Goal: Check status: Check status

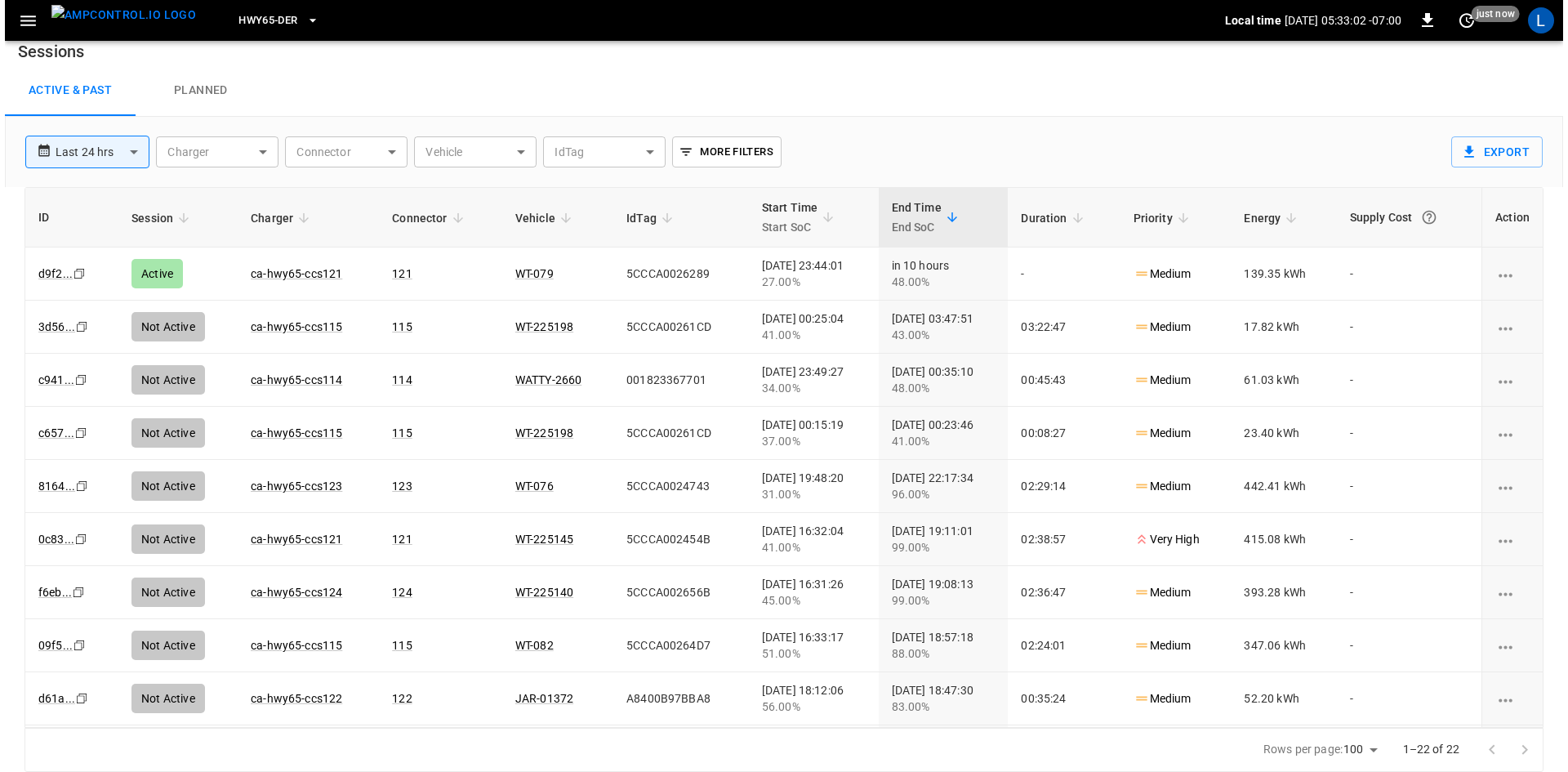
scroll to position [16, 0]
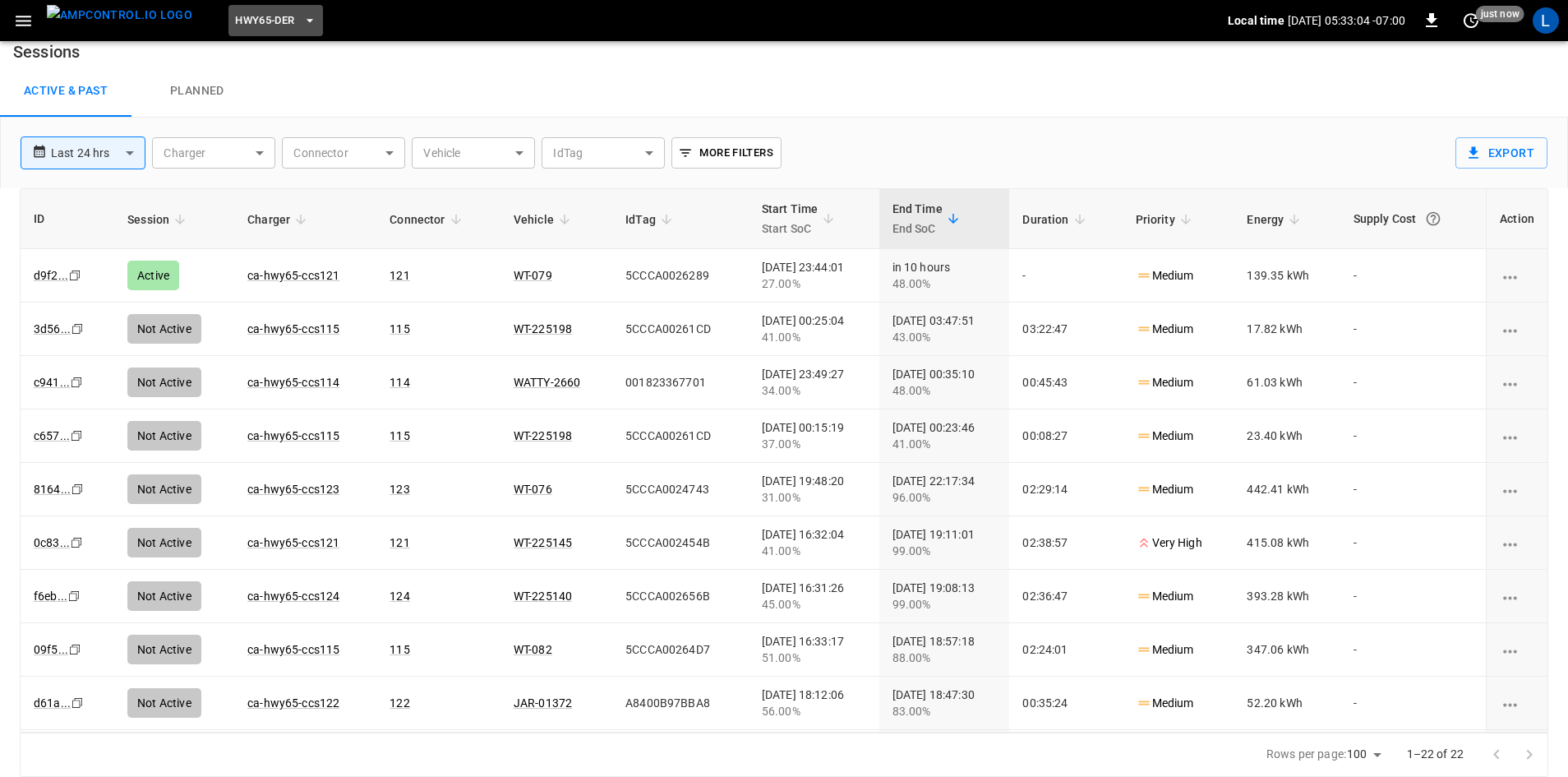
click at [257, 18] on span "HWY65-DER" at bounding box center [264, 21] width 59 height 19
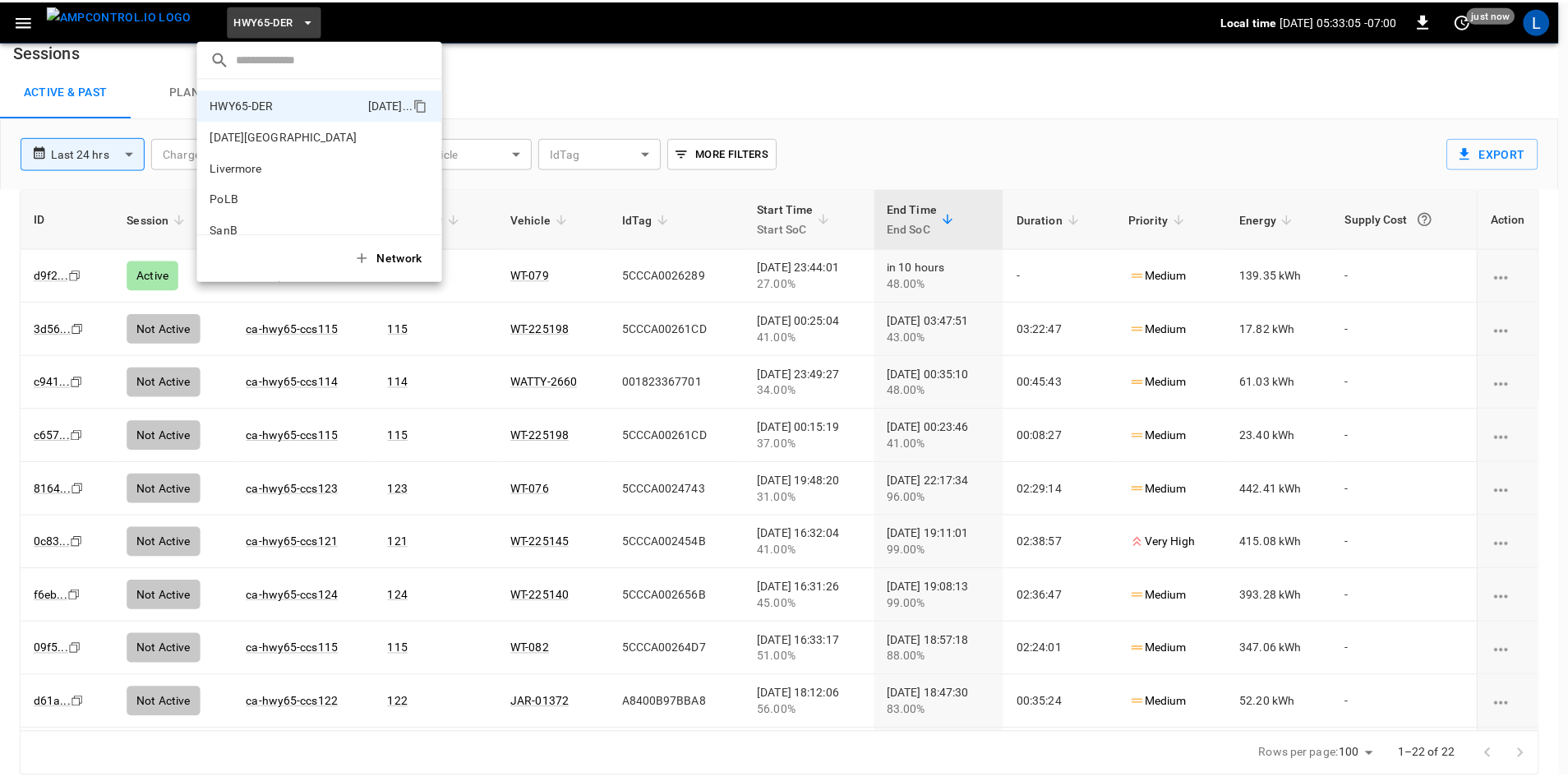
scroll to position [0, 0]
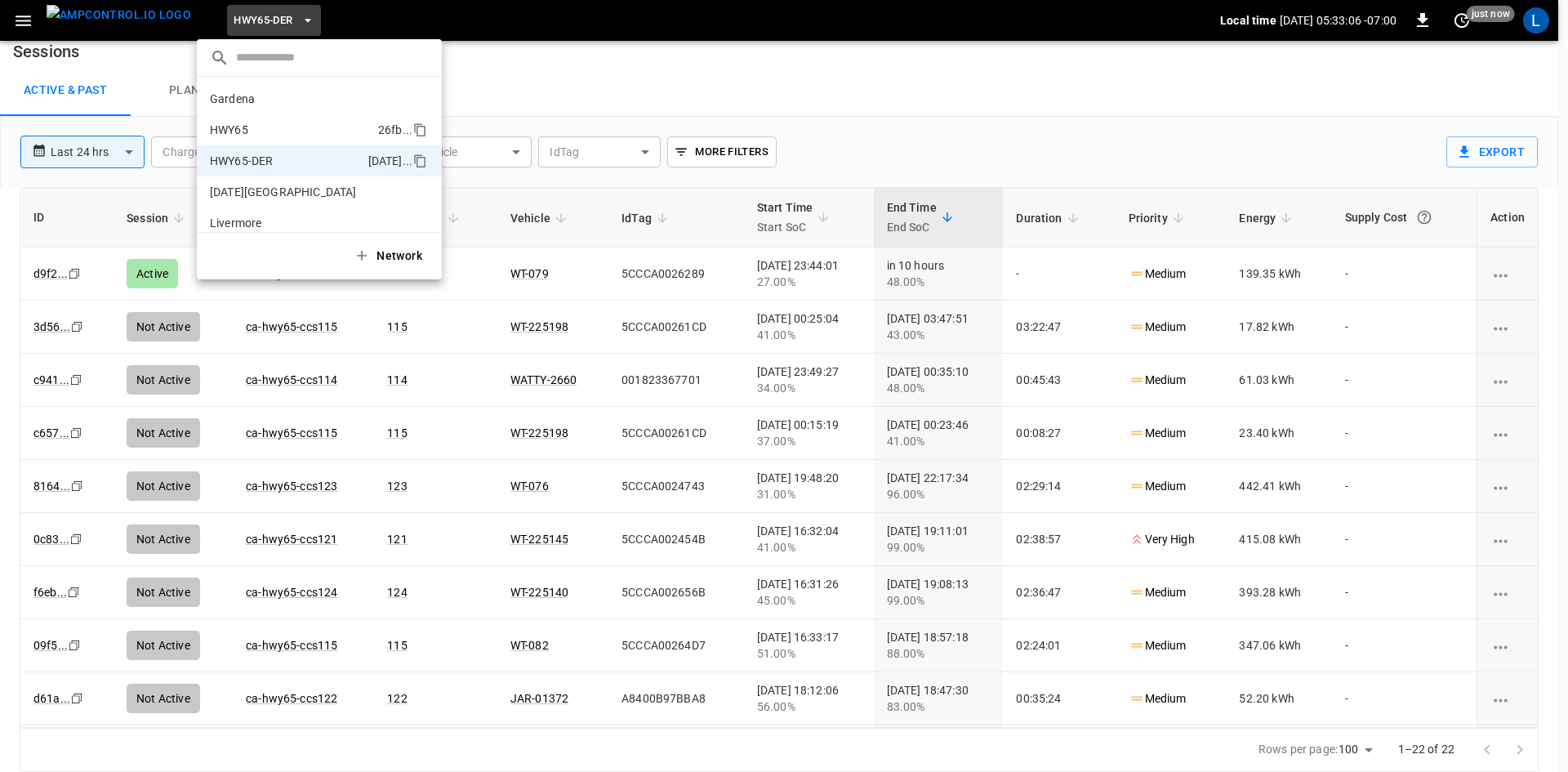
click at [294, 117] on li "HWY65 26fb ..." at bounding box center [319, 130] width 245 height 31
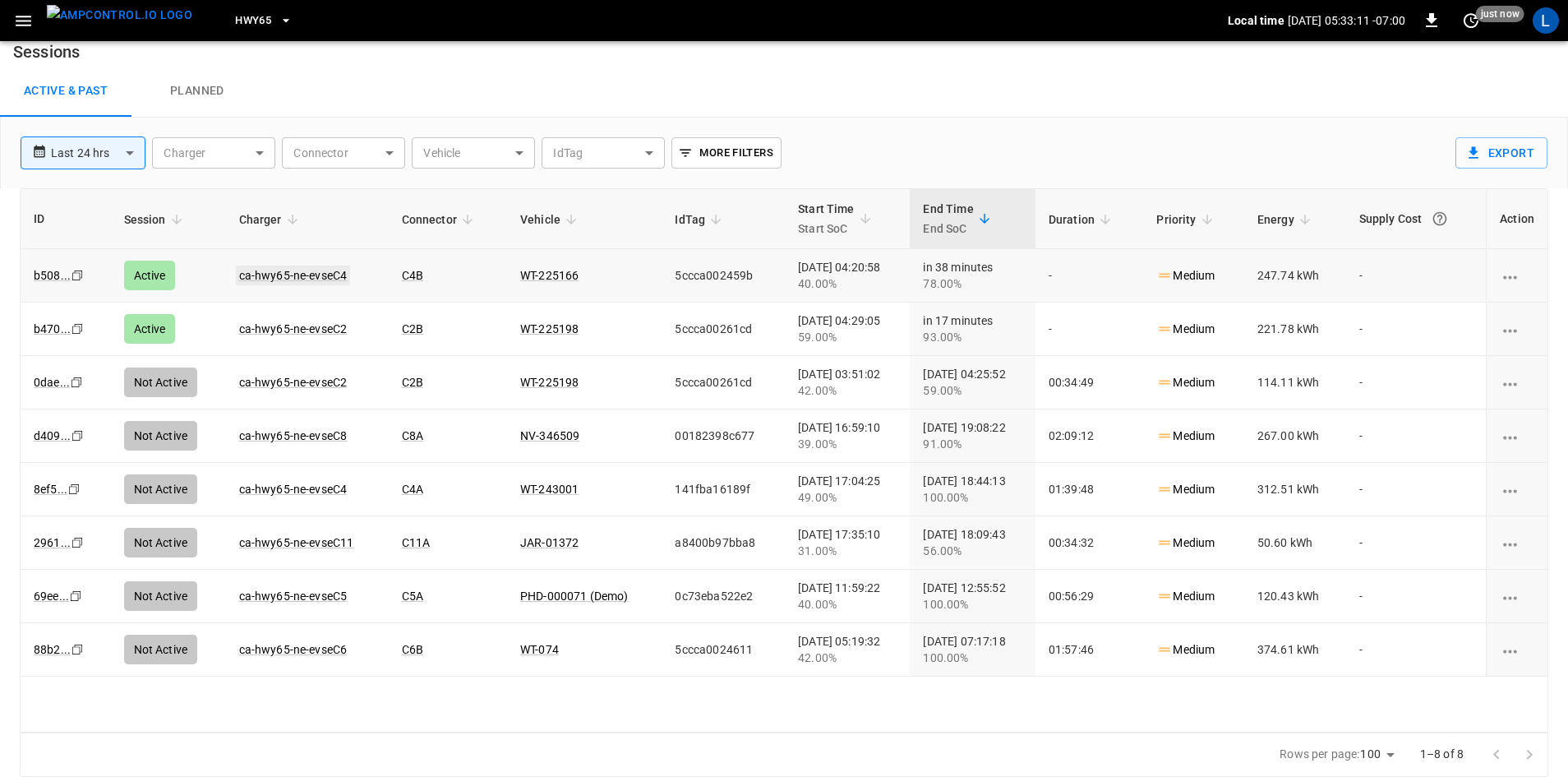
click at [303, 271] on link "ca-hwy65-ne-evseC4" at bounding box center [293, 275] width 115 height 20
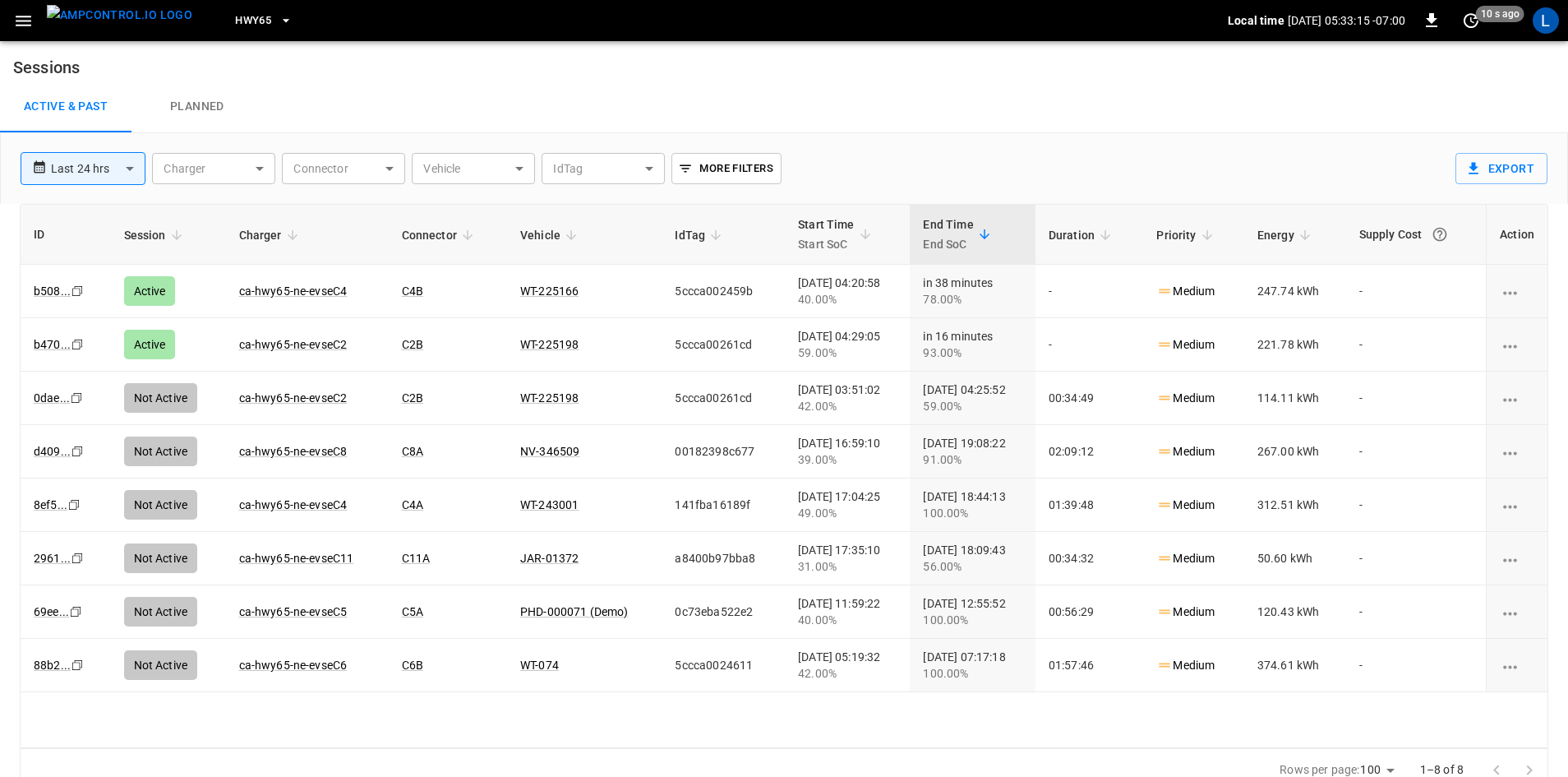
scroll to position [16, 0]
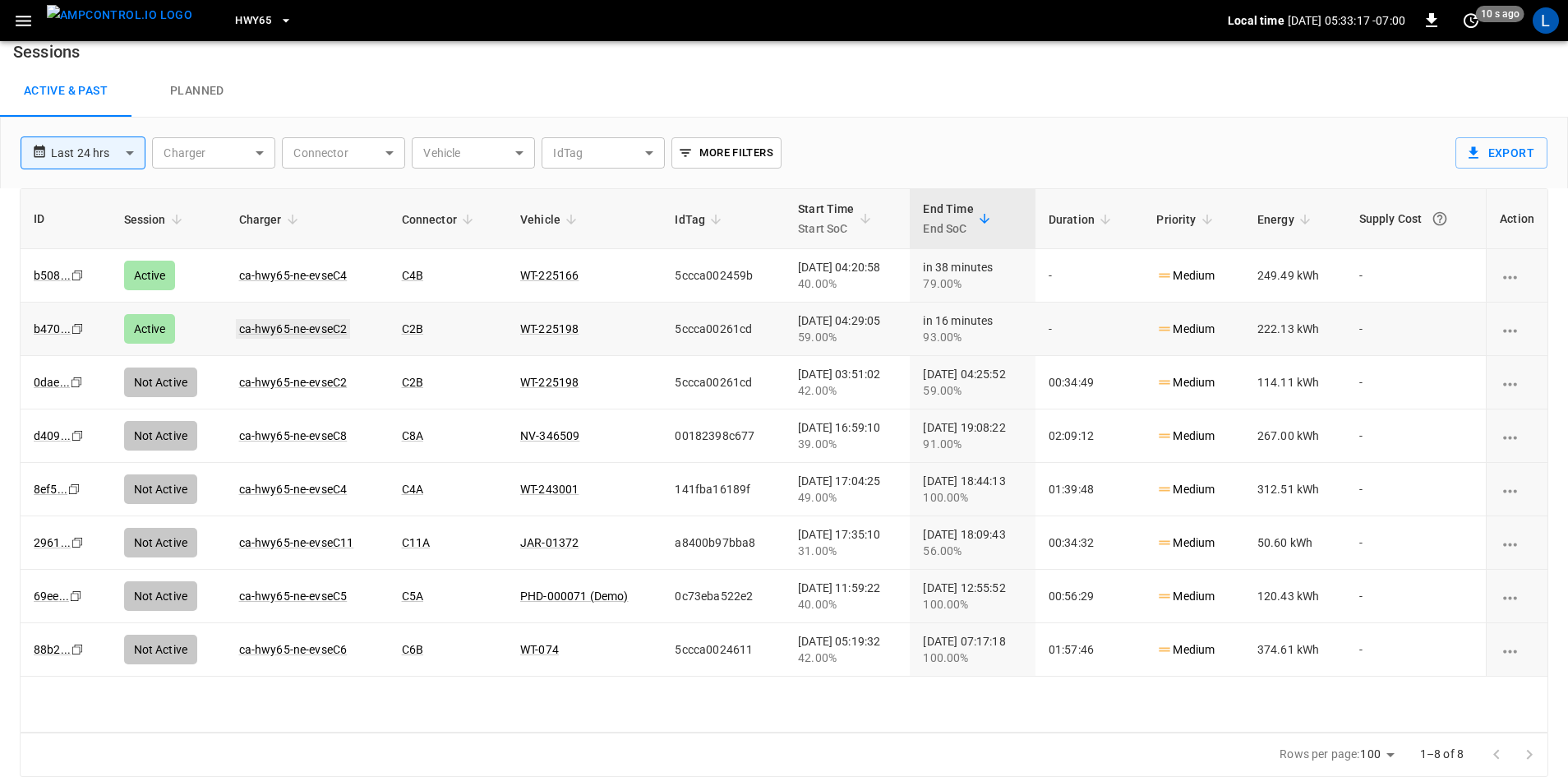
click at [326, 328] on link "ca-hwy65-ne-evseC2" at bounding box center [293, 329] width 115 height 20
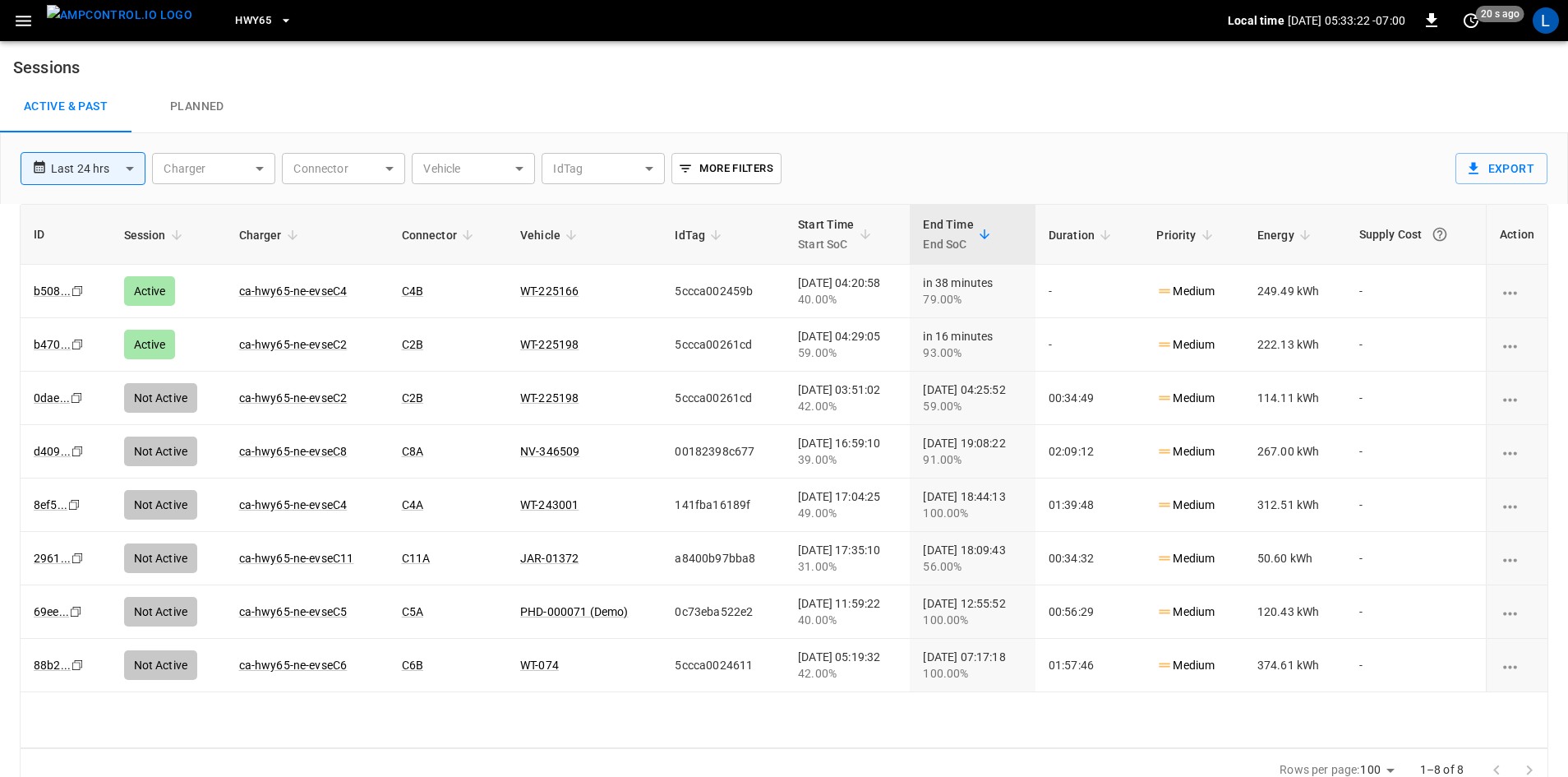
scroll to position [16, 0]
